Goal: Information Seeking & Learning: Understand process/instructions

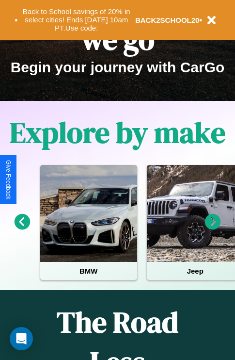
scroll to position [149, 0]
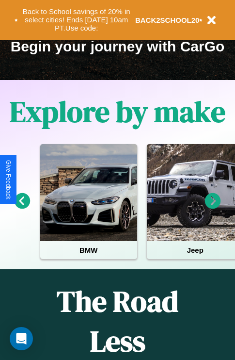
click at [22, 208] on icon at bounding box center [23, 201] width 16 height 16
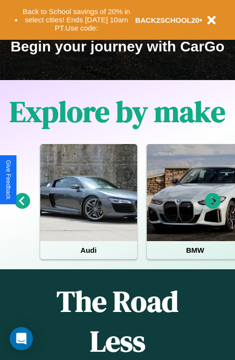
click at [213, 208] on icon at bounding box center [213, 201] width 16 height 16
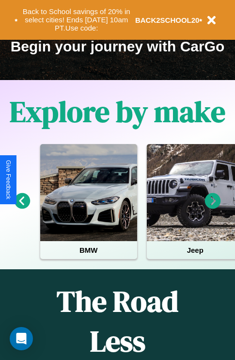
click at [213, 208] on icon at bounding box center [213, 201] width 16 height 16
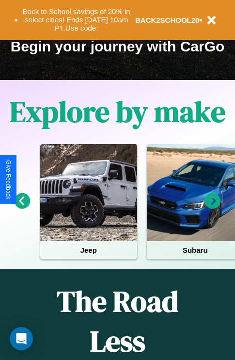
click at [213, 208] on icon at bounding box center [213, 201] width 16 height 16
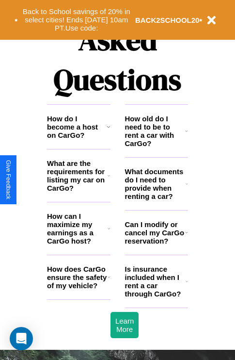
scroll to position [1176, 0]
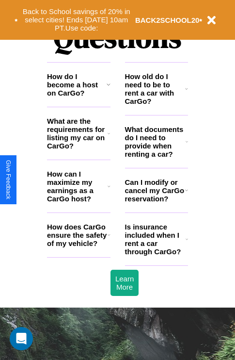
click at [79, 248] on h3 "How does CarGo ensure the safety of my vehicle?" at bounding box center [77, 235] width 61 height 25
click at [79, 97] on h3 "How do I become a host on CarGo?" at bounding box center [77, 84] width 60 height 25
click at [109, 137] on icon at bounding box center [109, 134] width 2 height 8
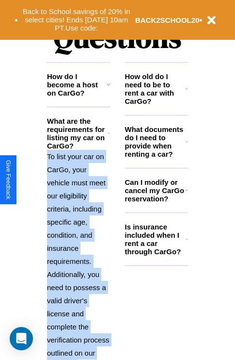
click at [79, 245] on p "To list your car on CarGo, your vehicle must meet our eligibility criteria, inc…" at bounding box center [79, 261] width 64 height 223
